Goal: Complete application form

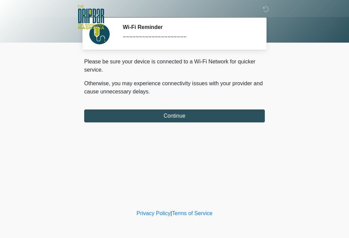
click at [217, 116] on button "Continue" at bounding box center [174, 116] width 181 height 13
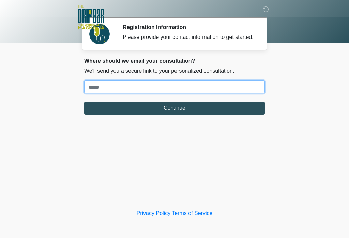
click at [187, 92] on input "Where should we email your treatment plan?" at bounding box center [174, 87] width 181 height 13
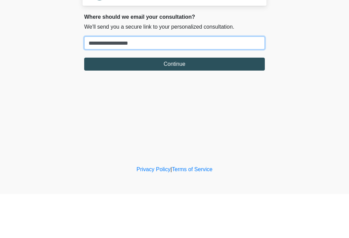
type input "**********"
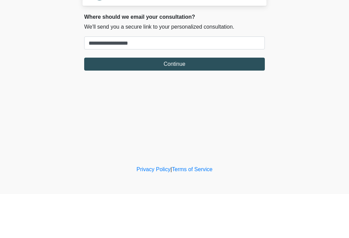
click at [242, 102] on button "Continue" at bounding box center [174, 108] width 181 height 13
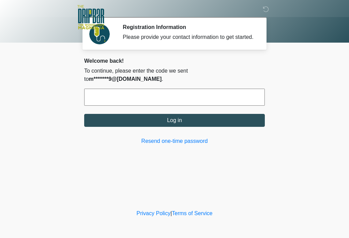
click at [169, 96] on input "text" at bounding box center [174, 97] width 181 height 17
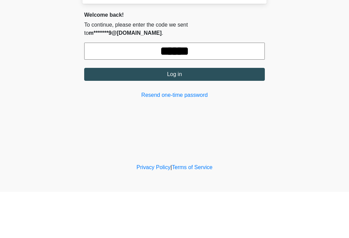
type input "******"
click at [217, 114] on button "Log in" at bounding box center [174, 120] width 181 height 13
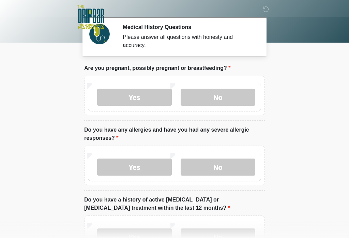
click at [238, 101] on label "No" at bounding box center [218, 97] width 75 height 17
click at [233, 162] on label "No" at bounding box center [218, 167] width 75 height 17
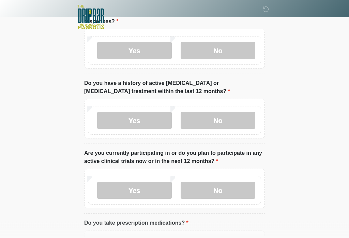
scroll to position [116, 0]
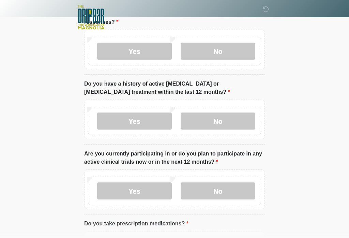
click at [238, 120] on label "No" at bounding box center [218, 121] width 75 height 17
click at [239, 186] on label "No" at bounding box center [218, 191] width 75 height 17
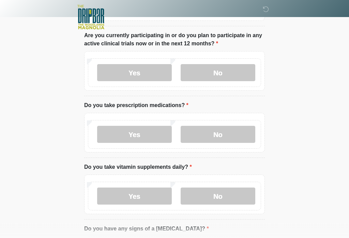
scroll to position [234, 0]
click at [244, 133] on label "No" at bounding box center [218, 134] width 75 height 17
click at [245, 196] on label "No" at bounding box center [218, 196] width 75 height 17
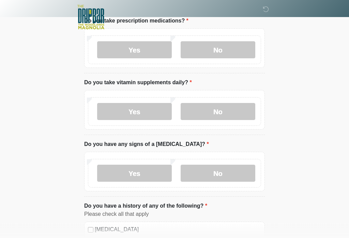
scroll to position [319, 0]
click at [237, 172] on label "No" at bounding box center [218, 173] width 75 height 17
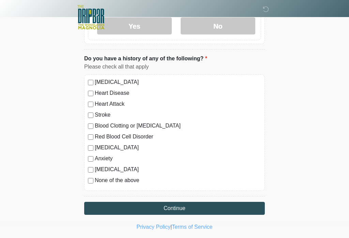
scroll to position [468, 0]
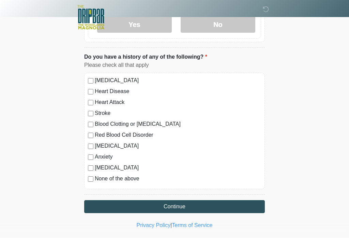
click at [245, 206] on button "Continue" at bounding box center [174, 206] width 181 height 13
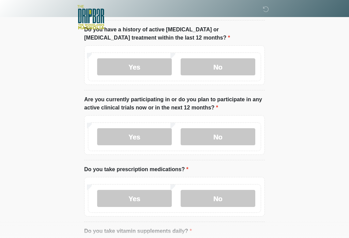
scroll to position [0, 0]
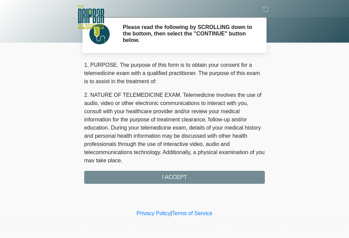
click at [229, 180] on div "1. PURPOSE. The purpose of this form is to obtain your consent for a telemedici…" at bounding box center [174, 122] width 181 height 123
click at [176, 181] on div "1. PURPOSE. The purpose of this form is to obtain your consent for a telemedici…" at bounding box center [174, 122] width 181 height 123
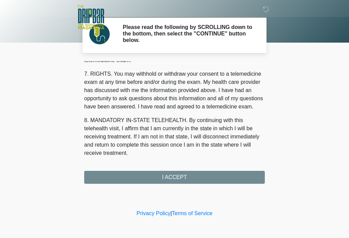
click at [188, 181] on div "1. PURPOSE. The purpose of this form is to obtain your consent for a telemedici…" at bounding box center [174, 122] width 181 height 123
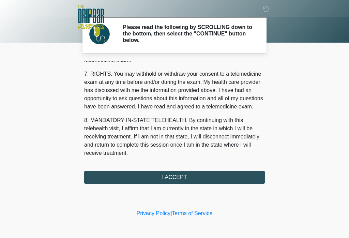
click at [178, 178] on button "I ACCEPT" at bounding box center [174, 177] width 181 height 13
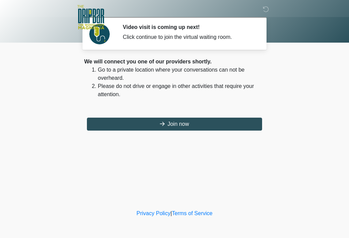
click at [210, 123] on button "Join now" at bounding box center [174, 124] width 175 height 13
